Goal: Information Seeking & Learning: Learn about a topic

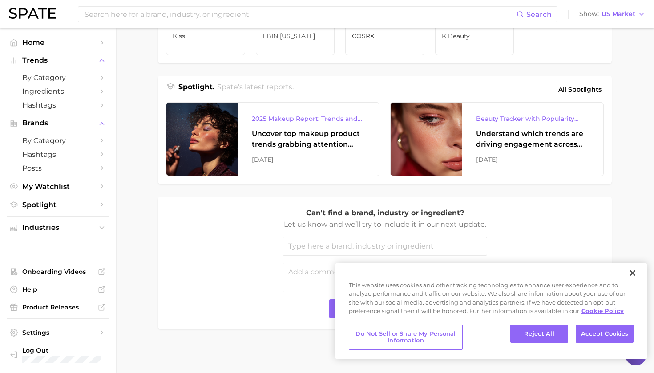
scroll to position [349, 0]
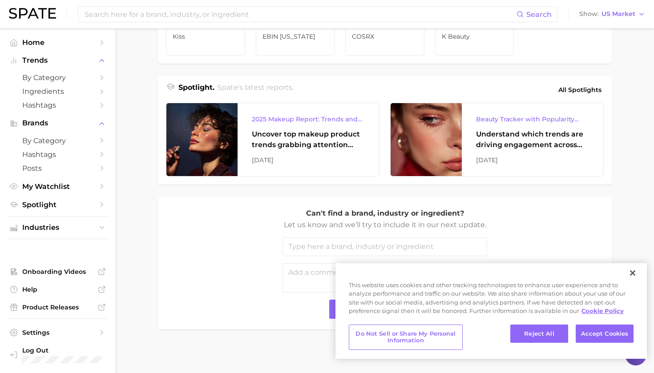
click at [193, 225] on div "Can't find a brand, industry or ingredient? Let us know and we’ll try to includ…" at bounding box center [385, 263] width 436 height 111
click at [56, 143] on link "by Category" at bounding box center [57, 141] width 101 height 14
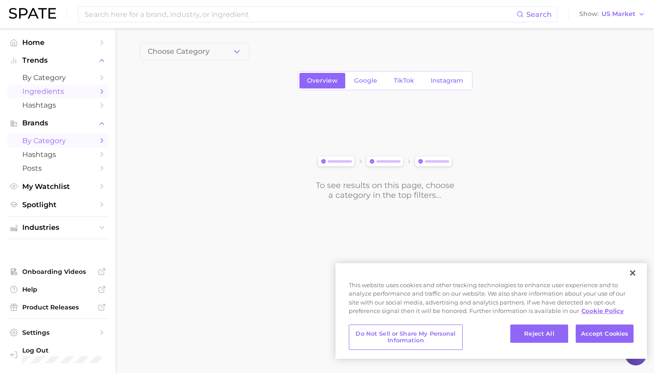
click at [64, 90] on span "Ingredients" at bounding box center [57, 91] width 71 height 8
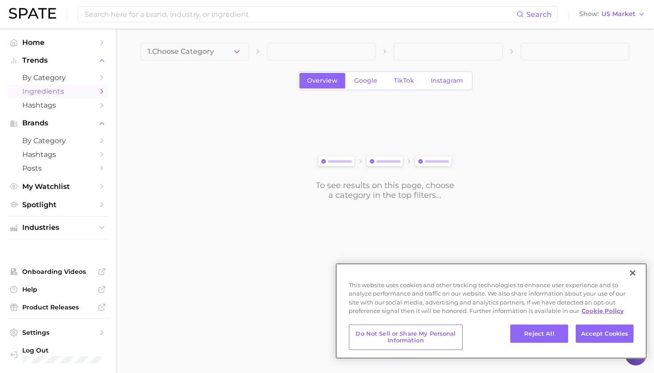
click at [633, 270] on button "Close" at bounding box center [633, 273] width 20 height 20
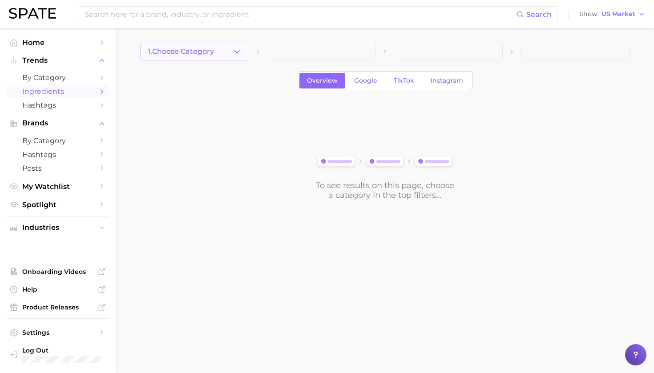
click at [237, 52] on icon "button" at bounding box center [236, 51] width 9 height 9
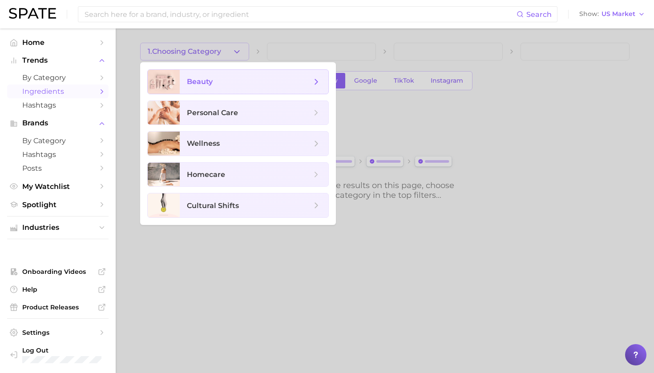
click at [223, 87] on span "beauty" at bounding box center [254, 82] width 149 height 24
